Goal: Information Seeking & Learning: Learn about a topic

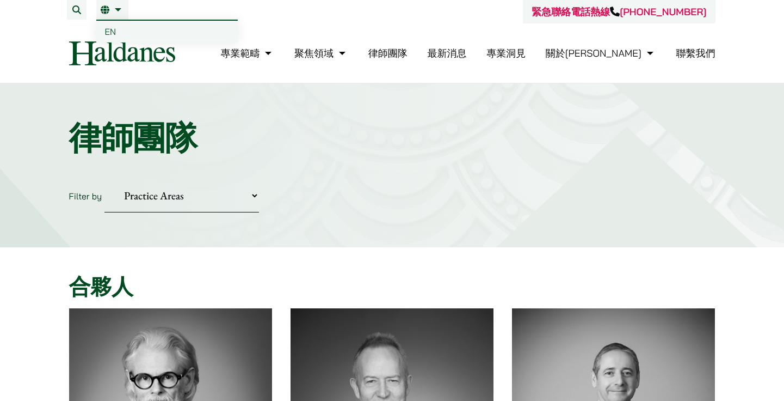
click at [113, 28] on span "EN" at bounding box center [110, 31] width 11 height 11
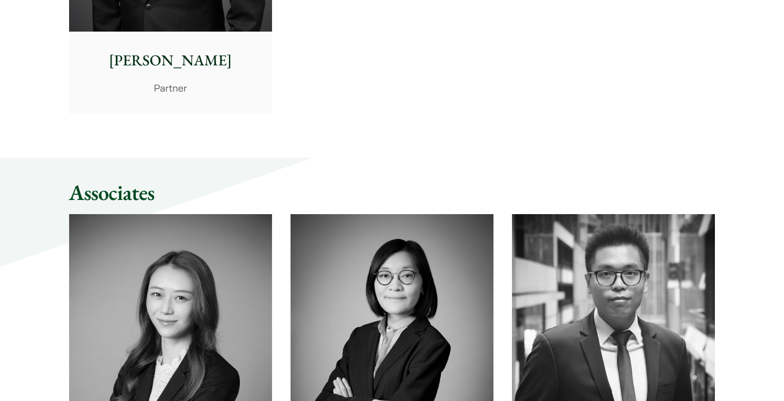
scroll to position [2706, 0]
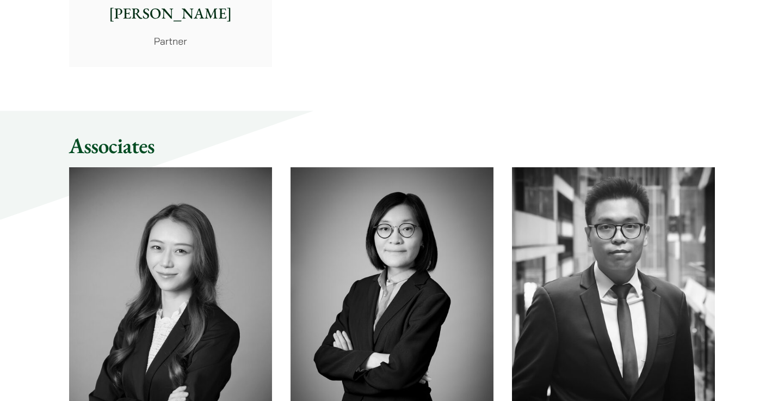
click at [207, 269] on img at bounding box center [170, 294] width 203 height 254
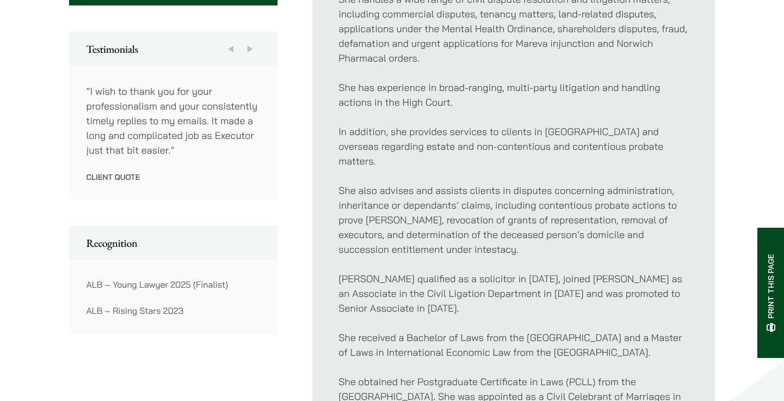
scroll to position [599, 0]
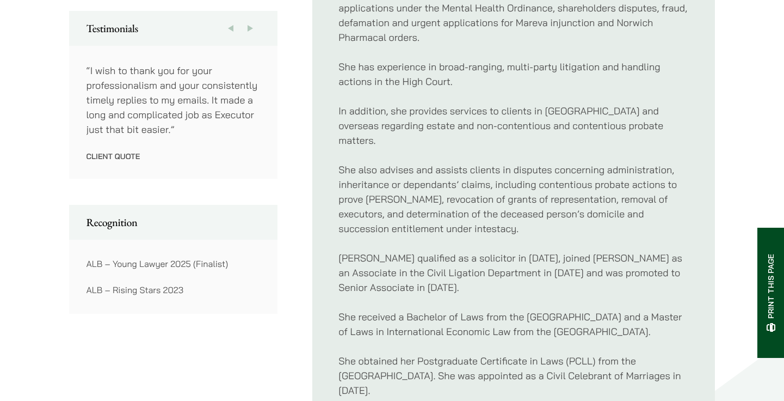
drag, startPoint x: 201, startPoint y: 244, endPoint x: 230, endPoint y: 302, distance: 63.8
click at [230, 302] on div "ALB – Young Lawyer 2025 (Finalist) ALB – Rising Stars 2023" at bounding box center [173, 277] width 209 height 74
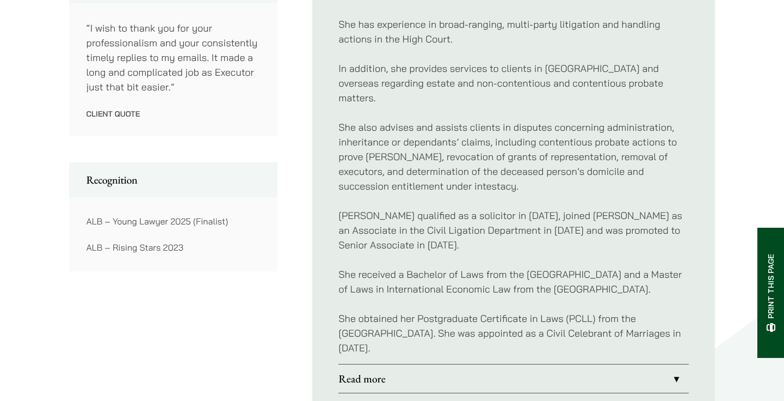
scroll to position [708, 0]
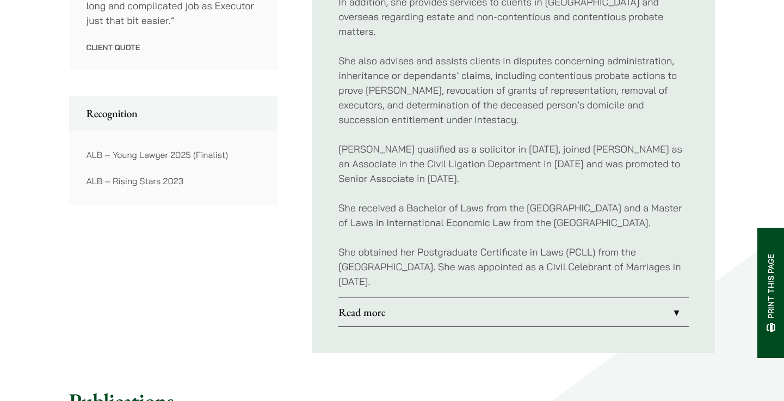
click at [679, 313] on link "Read more" at bounding box center [514, 312] width 351 height 28
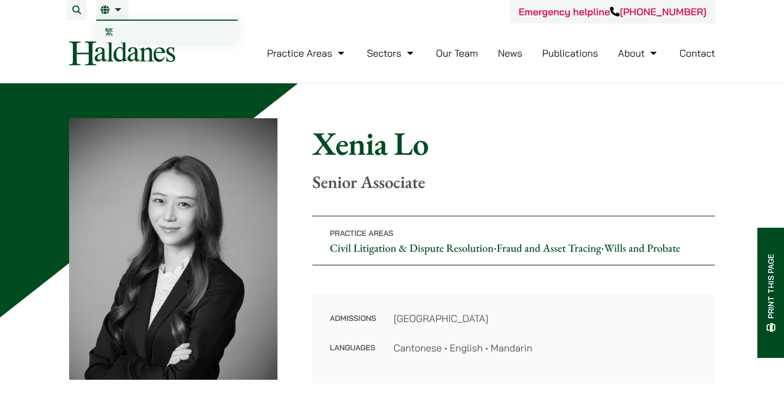
click at [112, 32] on span "繁" at bounding box center [109, 31] width 9 height 11
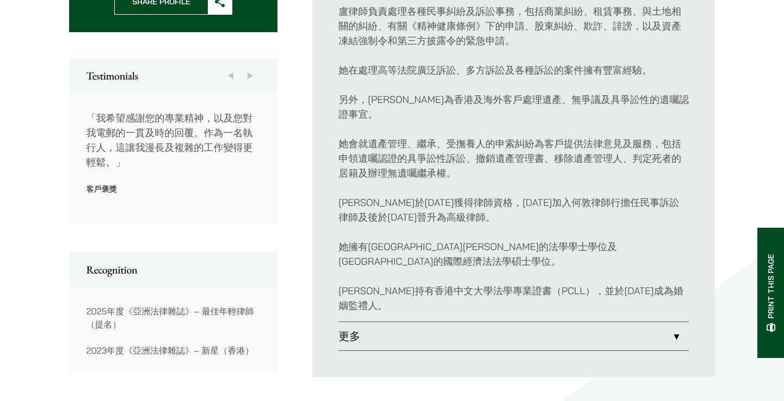
scroll to position [653, 0]
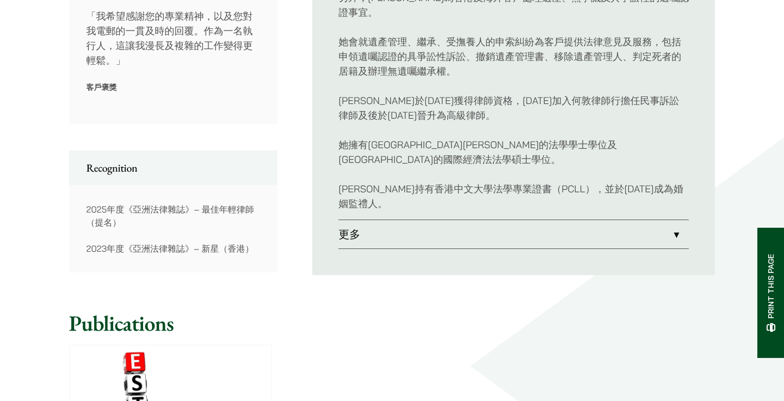
click at [673, 220] on link "更多" at bounding box center [514, 234] width 351 height 28
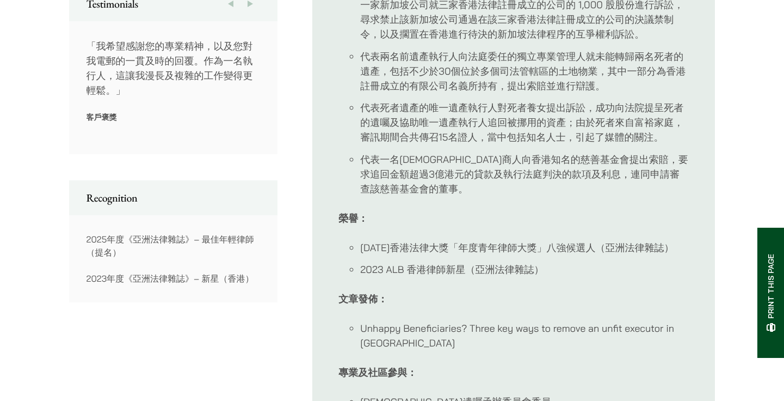
scroll to position [762, 0]
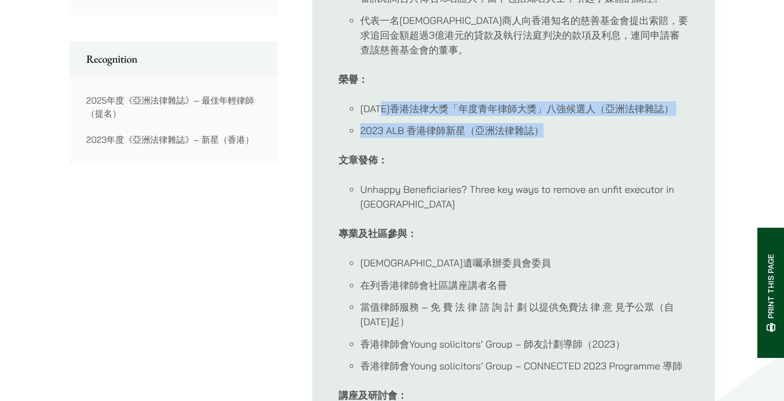
drag, startPoint x: 560, startPoint y: 121, endPoint x: 383, endPoint y: 113, distance: 177.1
click at [383, 113] on ul "[DATE]香港法律大獎「年度青年律師大獎」八強候選人（亞洲法律雜誌） 2023 ALB 香港律師新星（亞洲法律雜誌）" at bounding box center [514, 119] width 351 height 37
click at [497, 120] on ul "[DATE]香港法律大獎「年度青年律師大獎」八強候選人（亞洲法律雜誌） 2023 ALB 香港律師新星（亞洲法律雜誌）" at bounding box center [514, 119] width 351 height 37
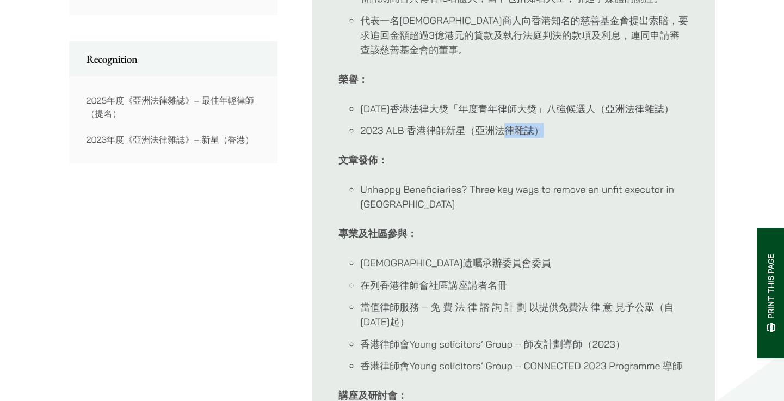
drag, startPoint x: 692, startPoint y: 126, endPoint x: 504, endPoint y: 121, distance: 187.9
click at [504, 121] on ul "簡要介紹 [PERSON_NAME]為多元化的客戶提供法律意見及服務，例如跨國集團、上市公司、公司董事、公司股東、債權人、債務人及高淨值資產人士。 她亦恆常與…" at bounding box center [513, 72] width 403 height 833
click at [527, 149] on div "卓越個案包括： 代表一家前上市公司及其集團內的相關聯公司，並聘請一名資深大律師及兩名大律師，就因四大會計師事務所之一的事務所向客戶提供的核數服務及財務建議而造…" at bounding box center [514, 101] width 351 height 723
drag, startPoint x: 470, startPoint y: 99, endPoint x: 498, endPoint y: 98, distance: 28.3
click at [498, 98] on div "卓越個案包括： 代表一家前上市公司及其集團內的相關聯公司，並聘請一名資深大律師及兩名大律師，就因四大會計師事務所之一的事務所向客戶提供的核數服務及財務建議而造…" at bounding box center [514, 101] width 351 height 723
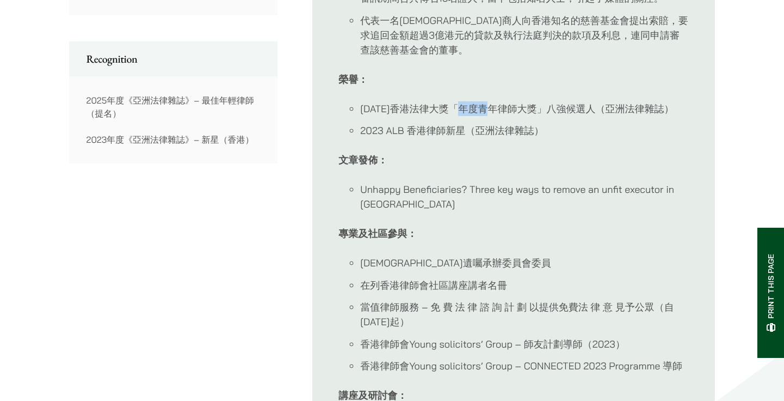
click at [505, 109] on li "[DATE]香港法律大獎「年度青年律師大獎」八強候選人（亞洲法律雜誌）" at bounding box center [524, 108] width 329 height 15
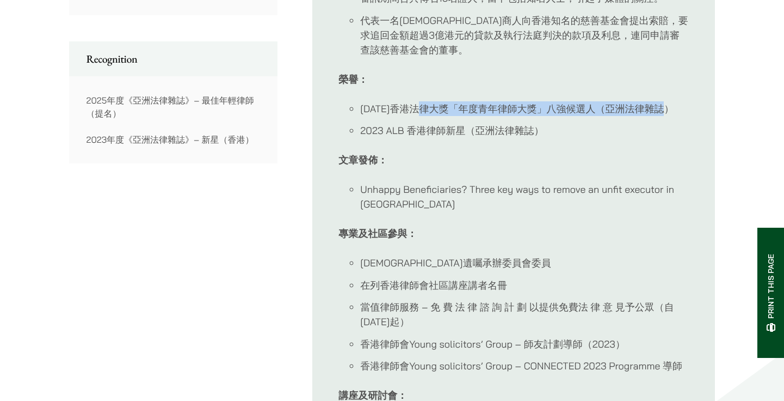
drag, startPoint x: 682, startPoint y: 107, endPoint x: 437, endPoint y: 109, distance: 245.0
click at [437, 109] on li "[DATE]香港法律大獎「年度青年律師大獎」八強候選人（亞洲法律雜誌）" at bounding box center [524, 108] width 329 height 15
click at [436, 109] on li "[DATE]香港法律大獎「年度青年律師大獎」八強候選人（亞洲法律雜誌）" at bounding box center [524, 108] width 329 height 15
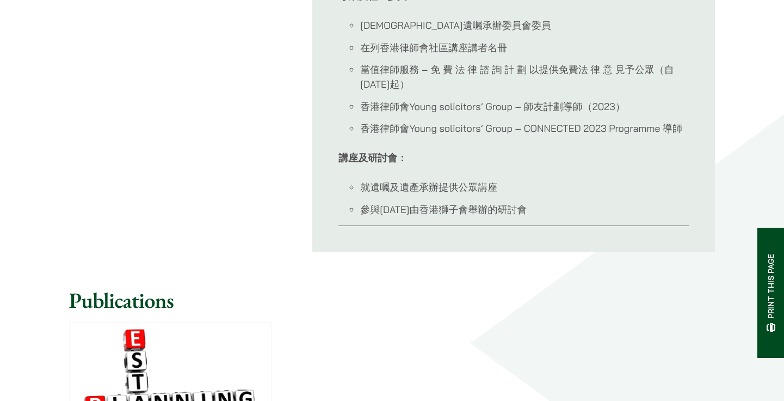
scroll to position [980, 0]
